Goal: Transaction & Acquisition: Obtain resource

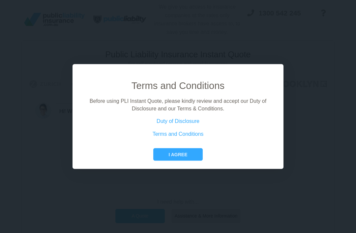
click at [194, 161] on button "I agree" at bounding box center [177, 154] width 49 height 13
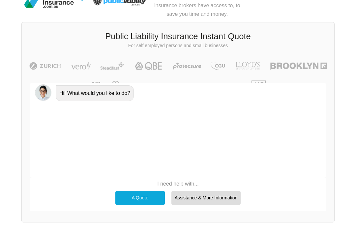
scroll to position [18, 0]
click at [146, 191] on div "A Quote" at bounding box center [139, 198] width 49 height 14
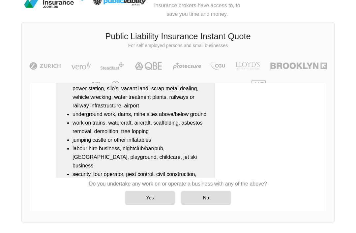
scroll to position [130, 0]
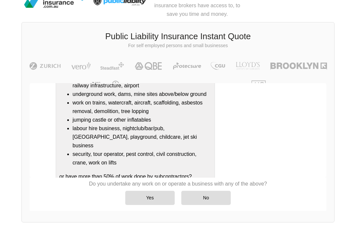
click at [221, 195] on div "No" at bounding box center [205, 198] width 49 height 14
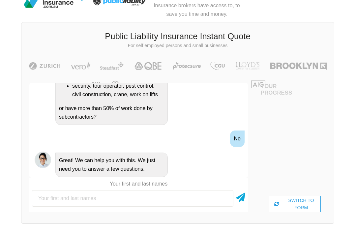
scroll to position [18, 30]
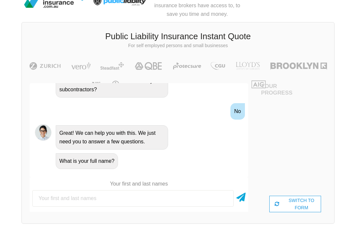
click at [168, 194] on input "text" at bounding box center [132, 198] width 201 height 16
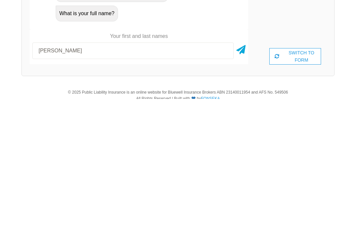
type input "[PERSON_NAME]"
click at [238, 177] on icon at bounding box center [240, 183] width 9 height 12
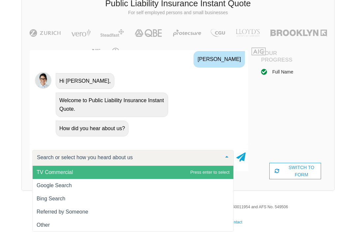
scroll to position [360, 0]
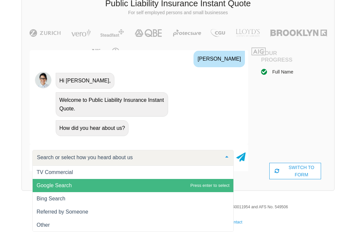
click at [172, 179] on span "Google Search" at bounding box center [133, 185] width 201 height 13
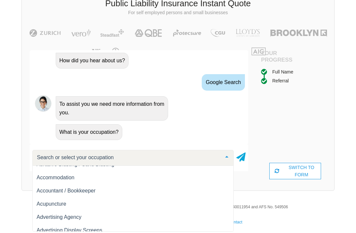
scroll to position [21, 0]
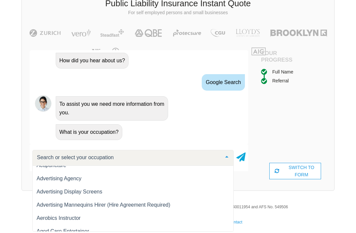
click at [305, 102] on div "Full Name Referral" at bounding box center [295, 115] width 68 height 95
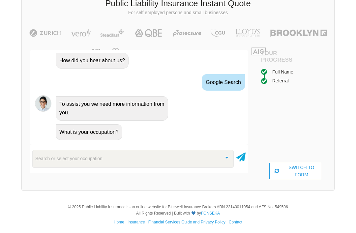
scroll to position [-24, 0]
click at [198, 157] on div "Search or select your occupation" at bounding box center [132, 159] width 201 height 18
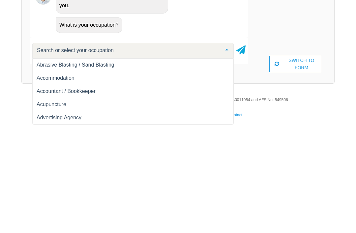
scroll to position [15, 0]
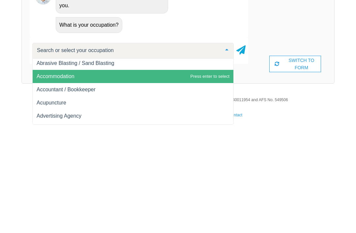
click at [41, 180] on span "Accommodation" at bounding box center [56, 183] width 38 height 6
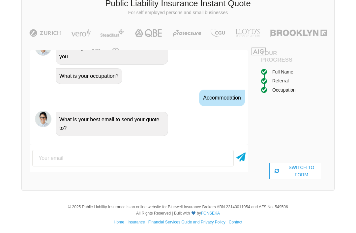
scroll to position [485, 0]
click at [48, 150] on input "email" at bounding box center [132, 158] width 201 height 16
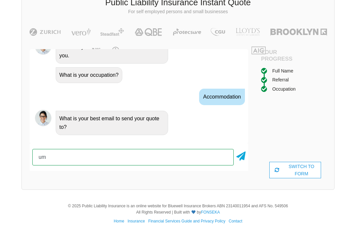
scroll to position [475, 0]
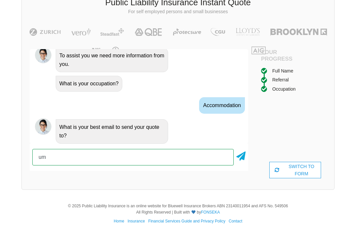
click at [184, 161] on input "um" at bounding box center [132, 157] width 201 height 16
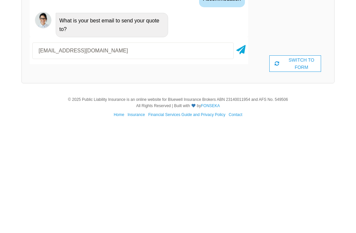
click at [341, 72] on div "We give you access to insurance companies at the rates only insurance brokers h…" at bounding box center [178, 72] width 356 height 248
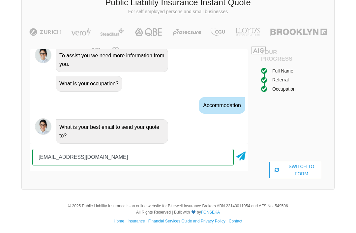
click at [43, 154] on input "[EMAIL_ADDRESS][DOMAIN_NAME]" at bounding box center [132, 157] width 201 height 16
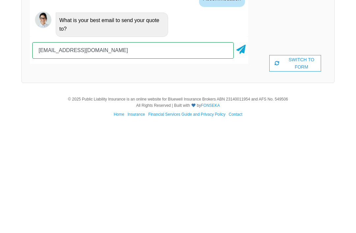
click at [46, 149] on input "[EMAIL_ADDRESS][DOMAIN_NAME]" at bounding box center [132, 157] width 201 height 16
type input "[EMAIL_ADDRESS][DOMAIN_NAME]"
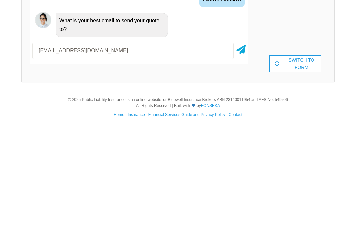
click at [243, 149] on icon at bounding box center [240, 155] width 9 height 12
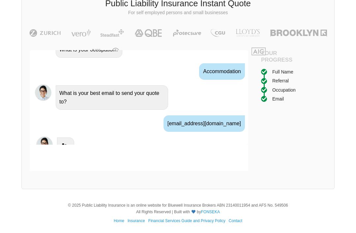
scroll to position [511, 0]
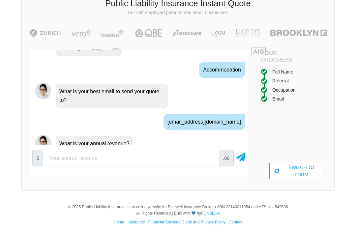
click at [56, 153] on input "number" at bounding box center [131, 158] width 176 height 16
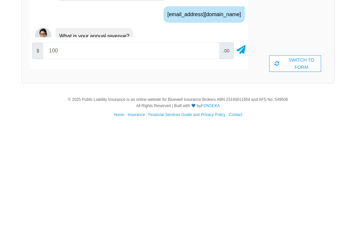
type input "1000"
click at [238, 150] on icon at bounding box center [240, 156] width 9 height 12
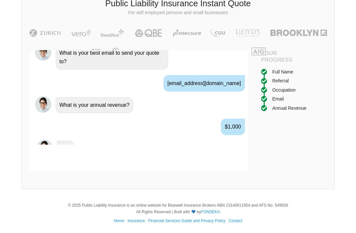
scroll to position [555, 0]
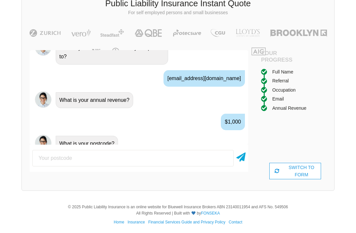
click at [46, 153] on input "number" at bounding box center [132, 158] width 201 height 16
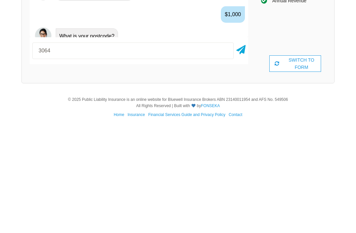
type input "3064"
click at [241, 150] on icon at bounding box center [240, 156] width 9 height 12
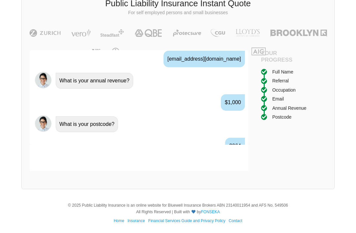
scroll to position [598, 0]
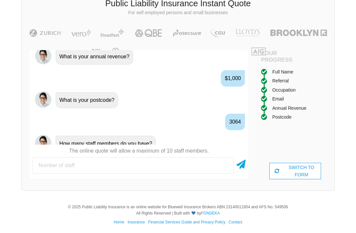
click at [48, 159] on input "number" at bounding box center [132, 165] width 201 height 16
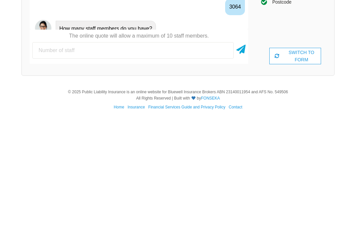
type input "2"
click at [239, 157] on icon at bounding box center [240, 163] width 9 height 12
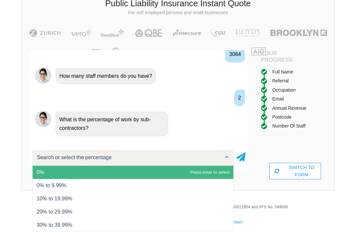
scroll to position [669, 0]
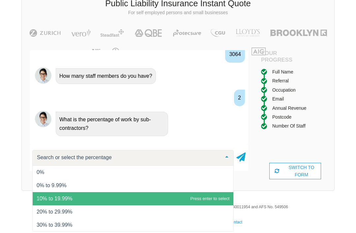
click at [42, 192] on span "10% to 19.99%" at bounding box center [133, 198] width 201 height 13
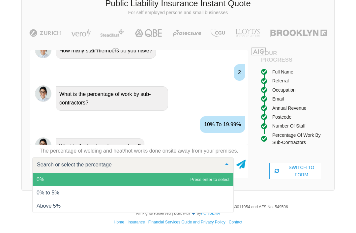
scroll to position [694, 0]
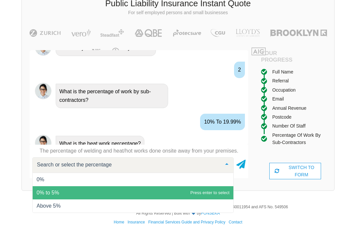
click at [190, 191] on span "0% to 5%" at bounding box center [133, 192] width 201 height 13
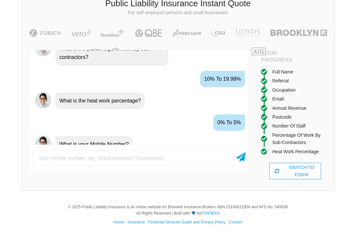
scroll to position [737, 0]
click at [202, 157] on input "text" at bounding box center [132, 158] width 201 height 16
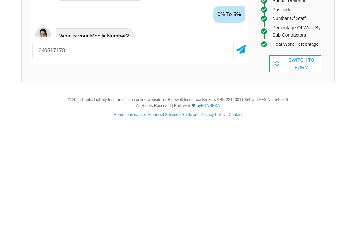
type input "0405171783"
click at [242, 150] on icon at bounding box center [240, 156] width 9 height 12
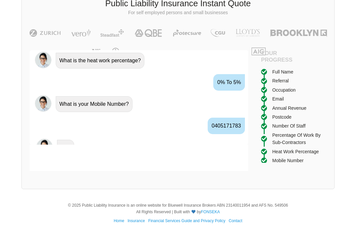
scroll to position [780, 0]
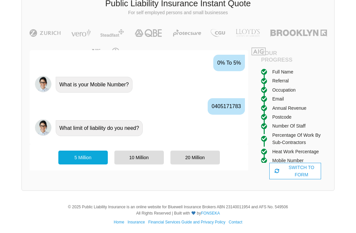
click at [70, 155] on div "5 Million" at bounding box center [82, 157] width 49 height 14
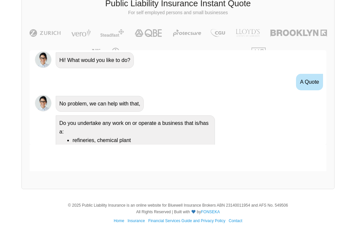
scroll to position [0, 0]
